Goal: Find specific fact: Find specific fact

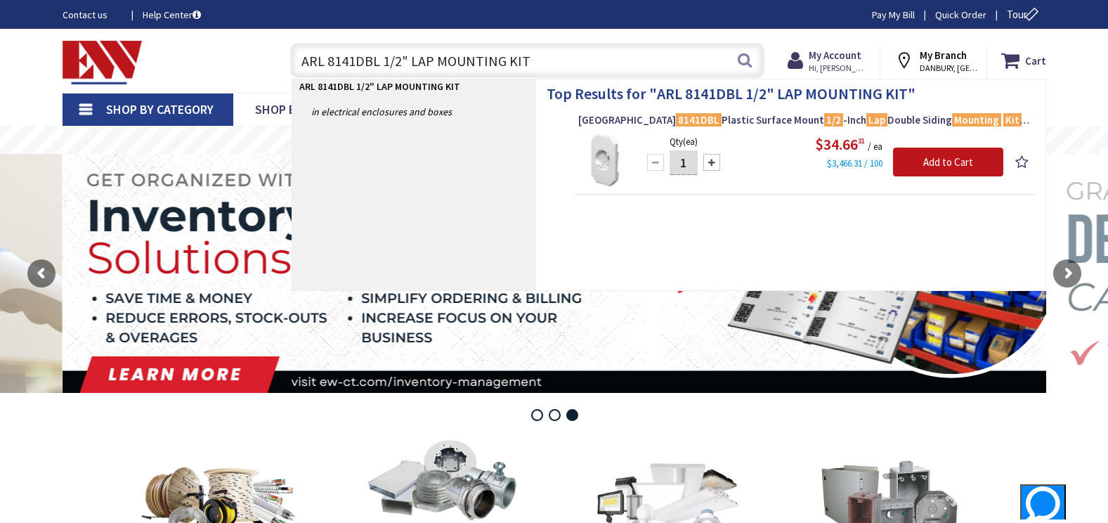
type input "ARL 8141DBL 1/2" LAP MOUNTING KIT"
